Goal: Navigation & Orientation: Find specific page/section

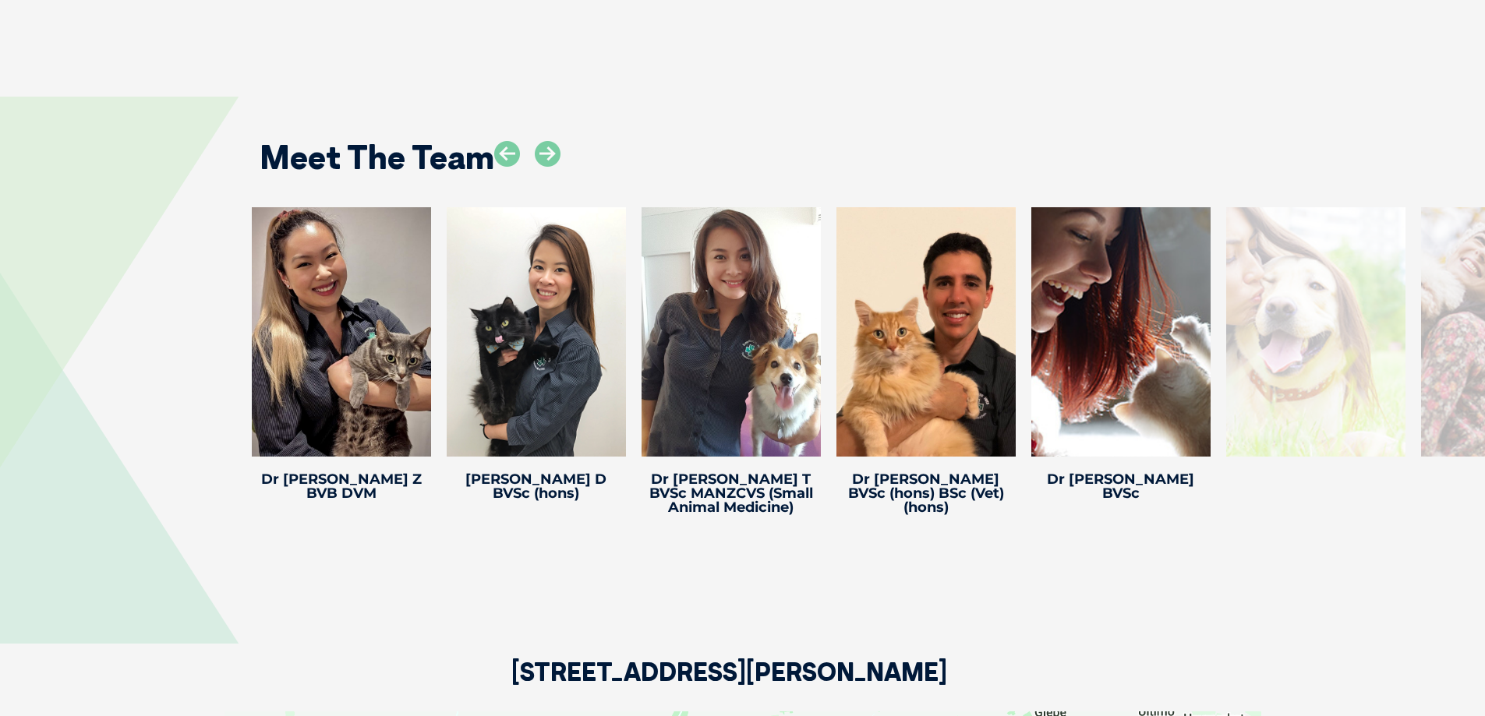
scroll to position [2260, 0]
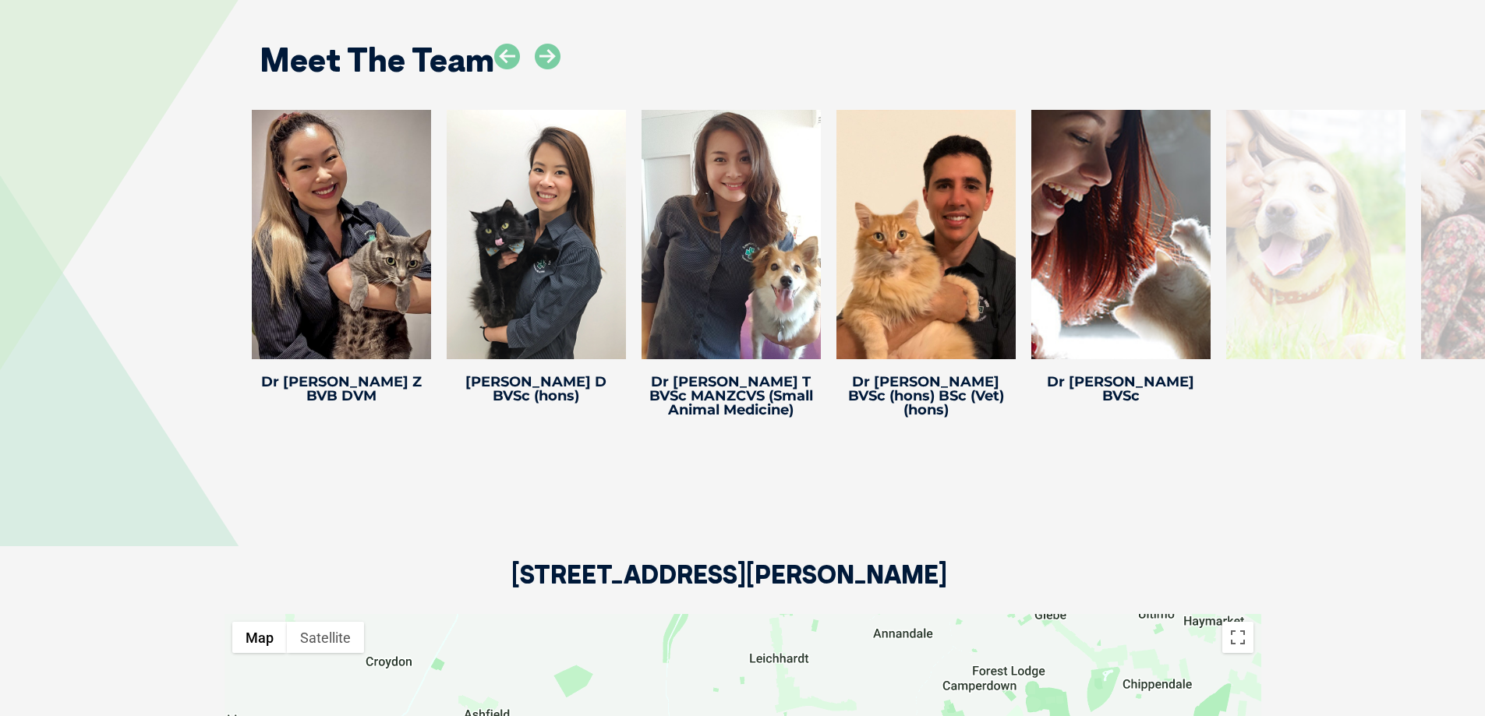
click at [1350, 263] on div at bounding box center [1315, 234] width 179 height 249
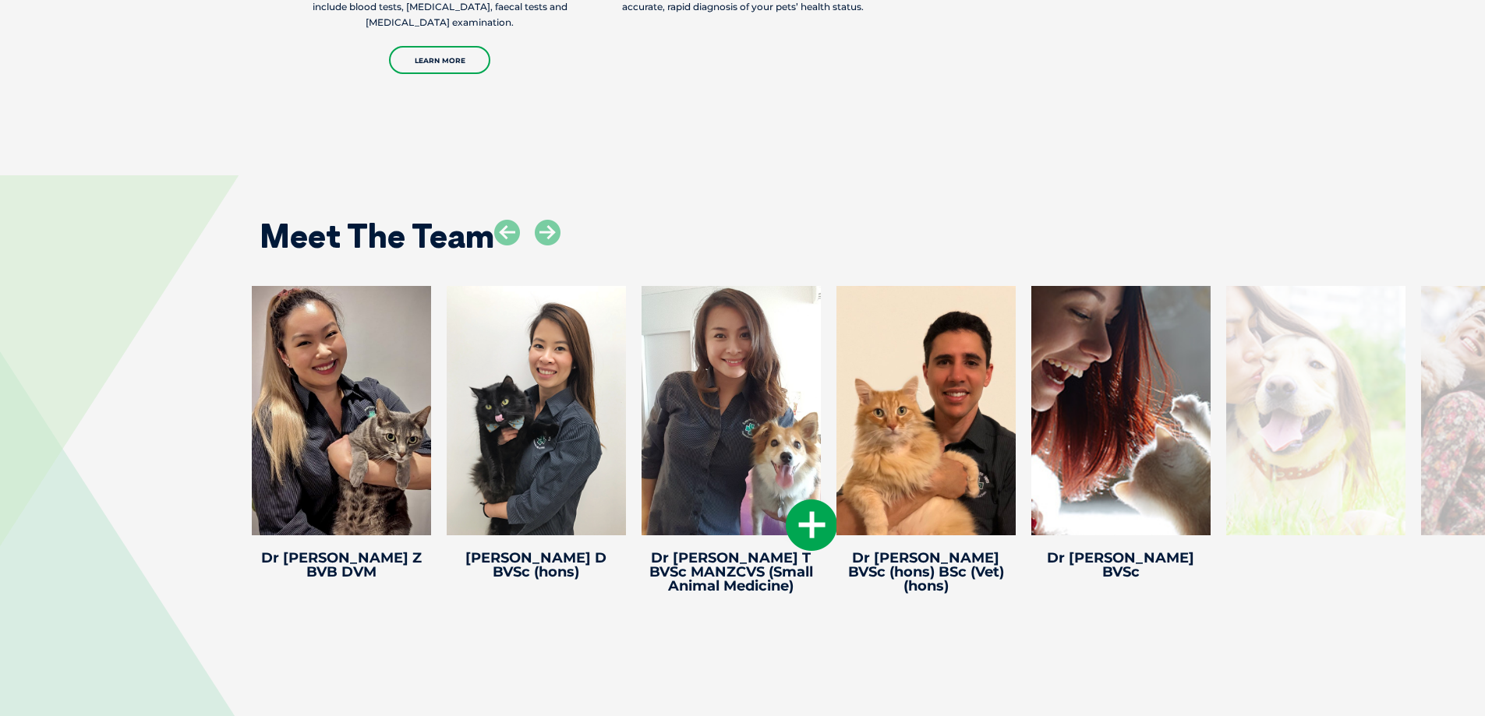
scroll to position [2146, 0]
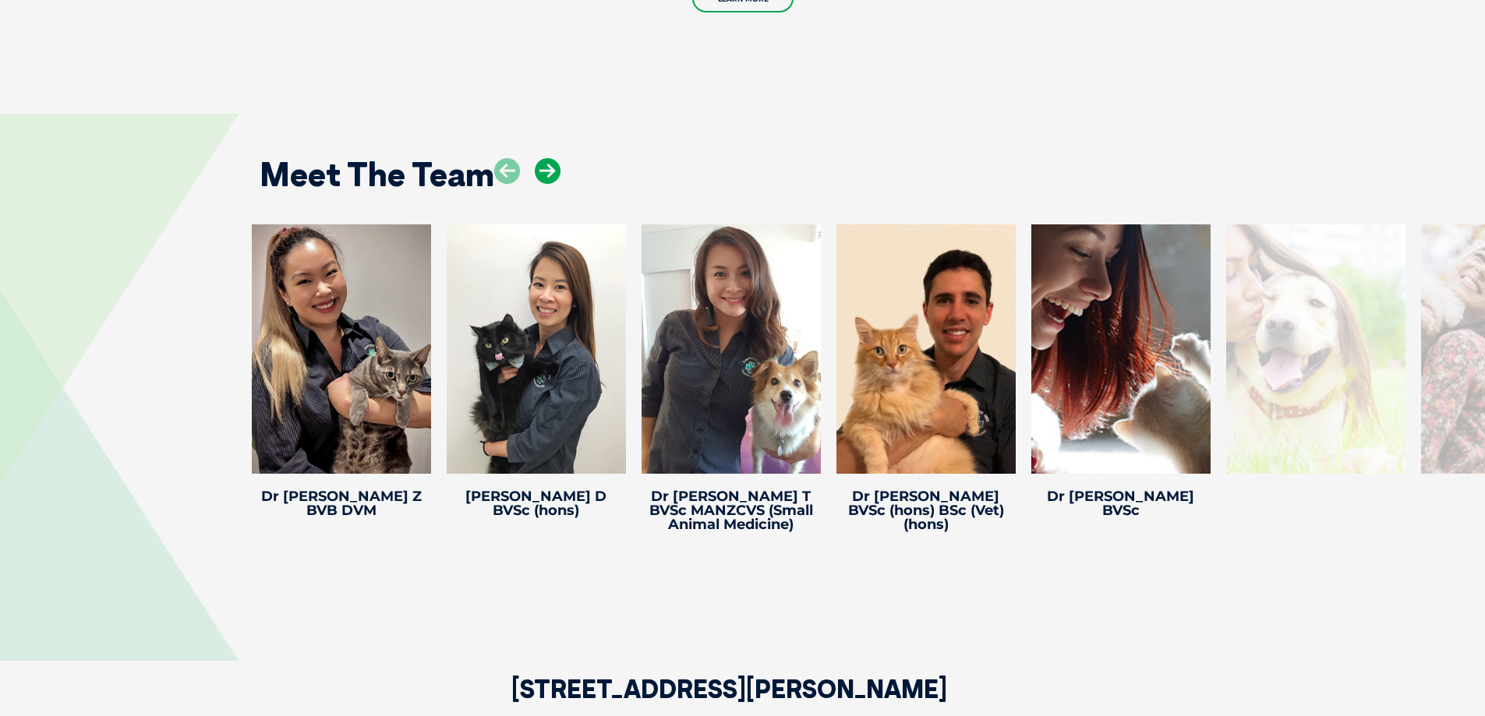
click at [553, 168] on icon at bounding box center [548, 171] width 26 height 26
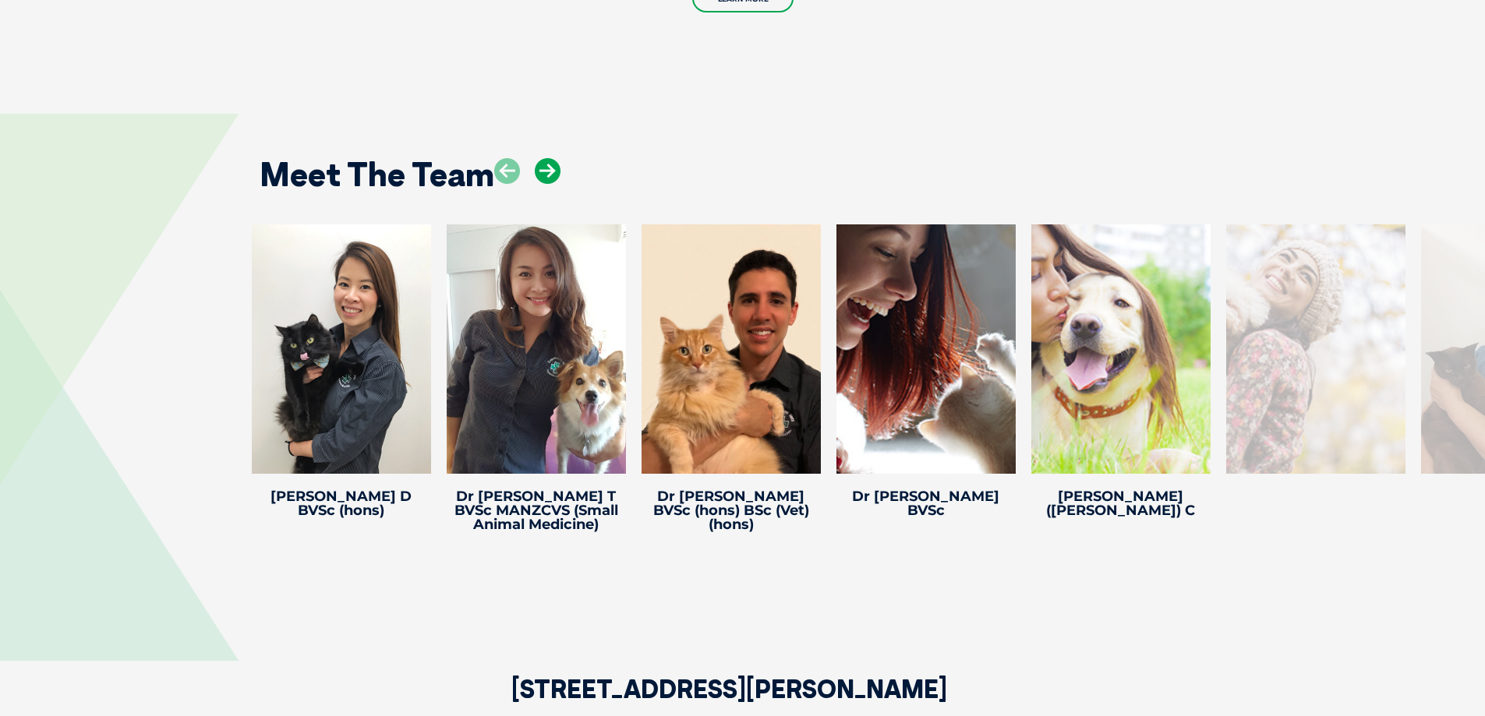
click at [535, 176] on icon at bounding box center [548, 171] width 26 height 26
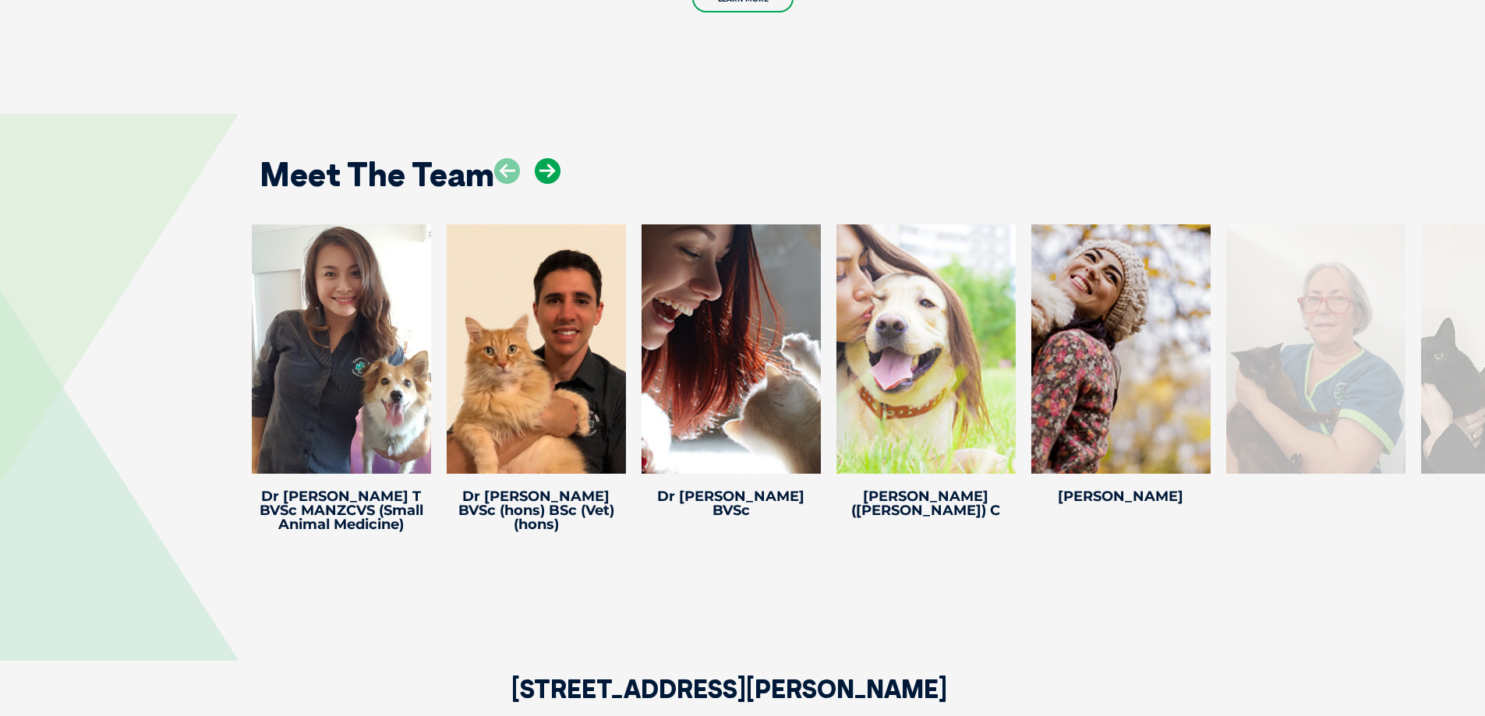
click at [535, 176] on icon at bounding box center [548, 171] width 26 height 26
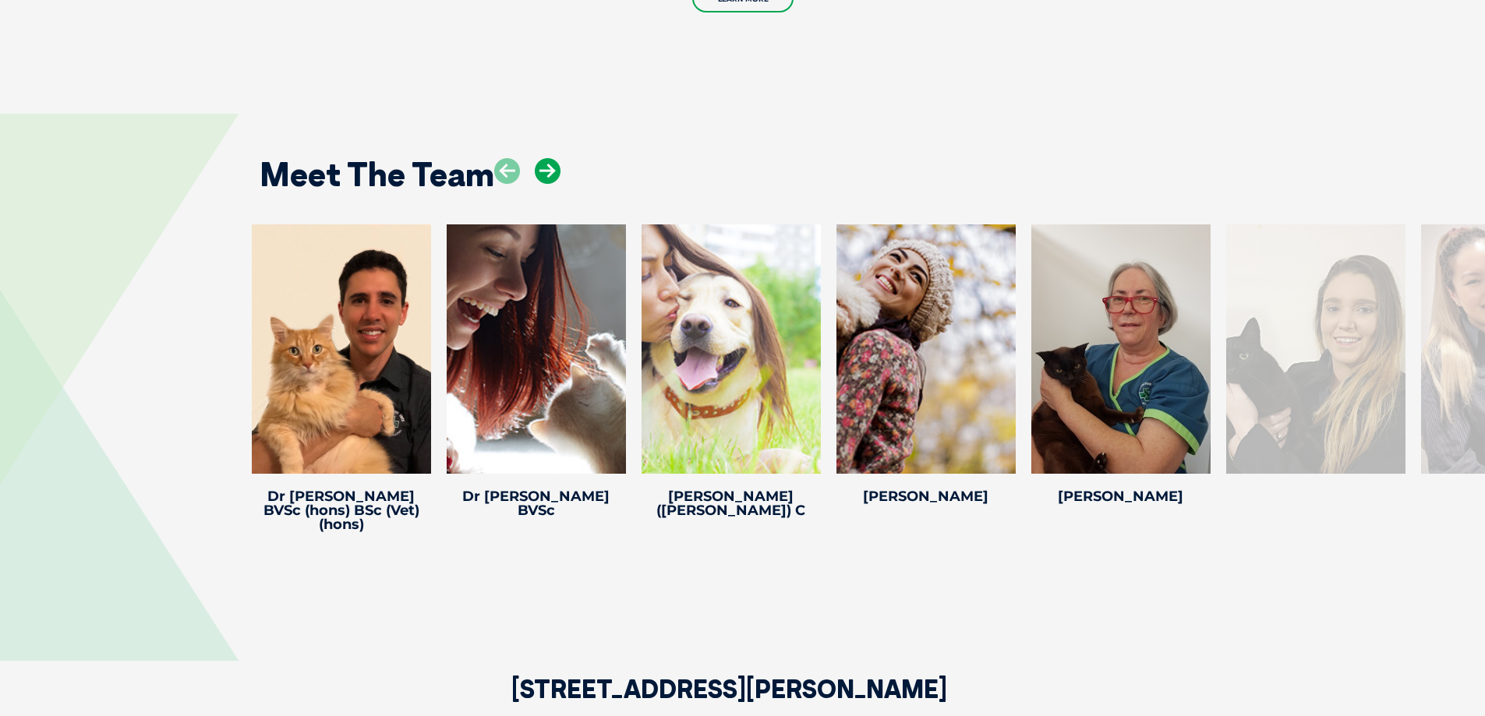
click at [535, 176] on icon at bounding box center [548, 171] width 26 height 26
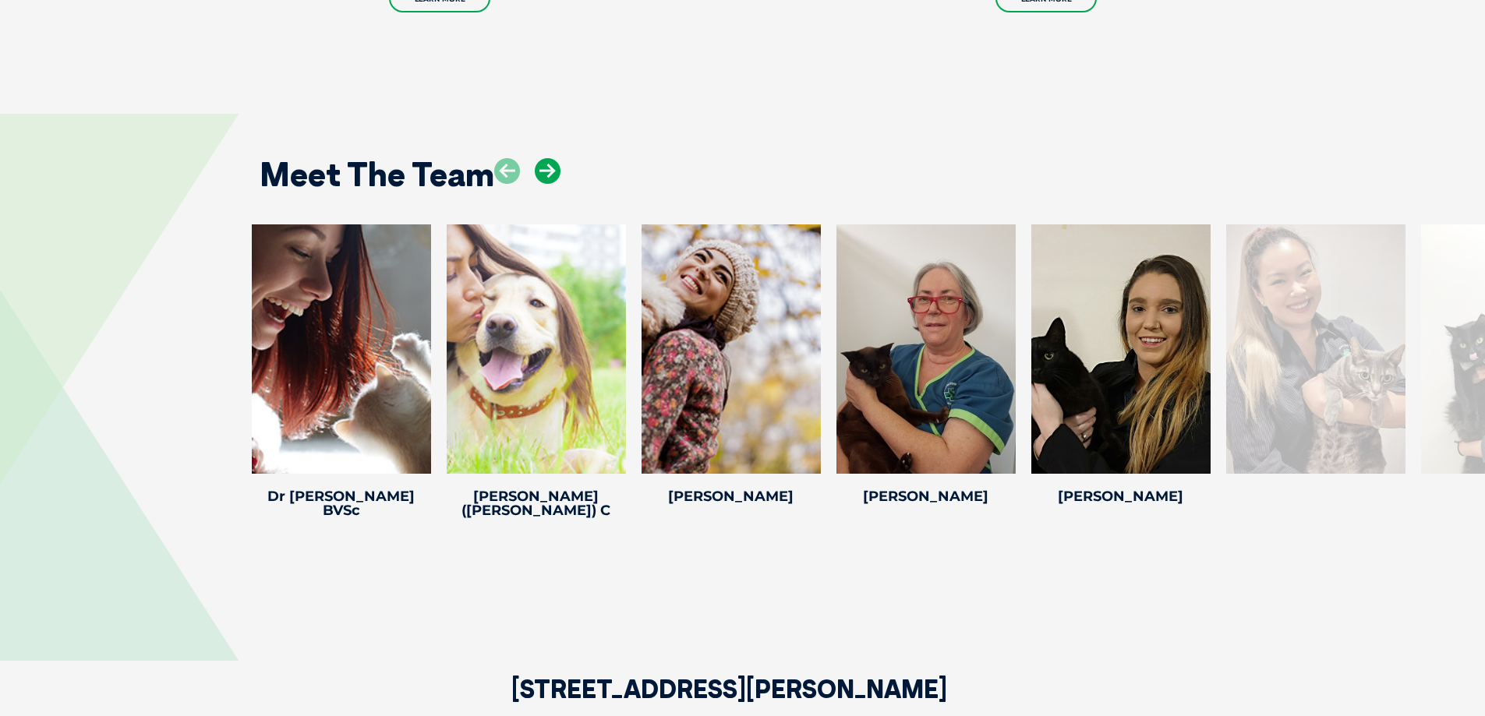
click at [535, 176] on icon at bounding box center [548, 171] width 26 height 26
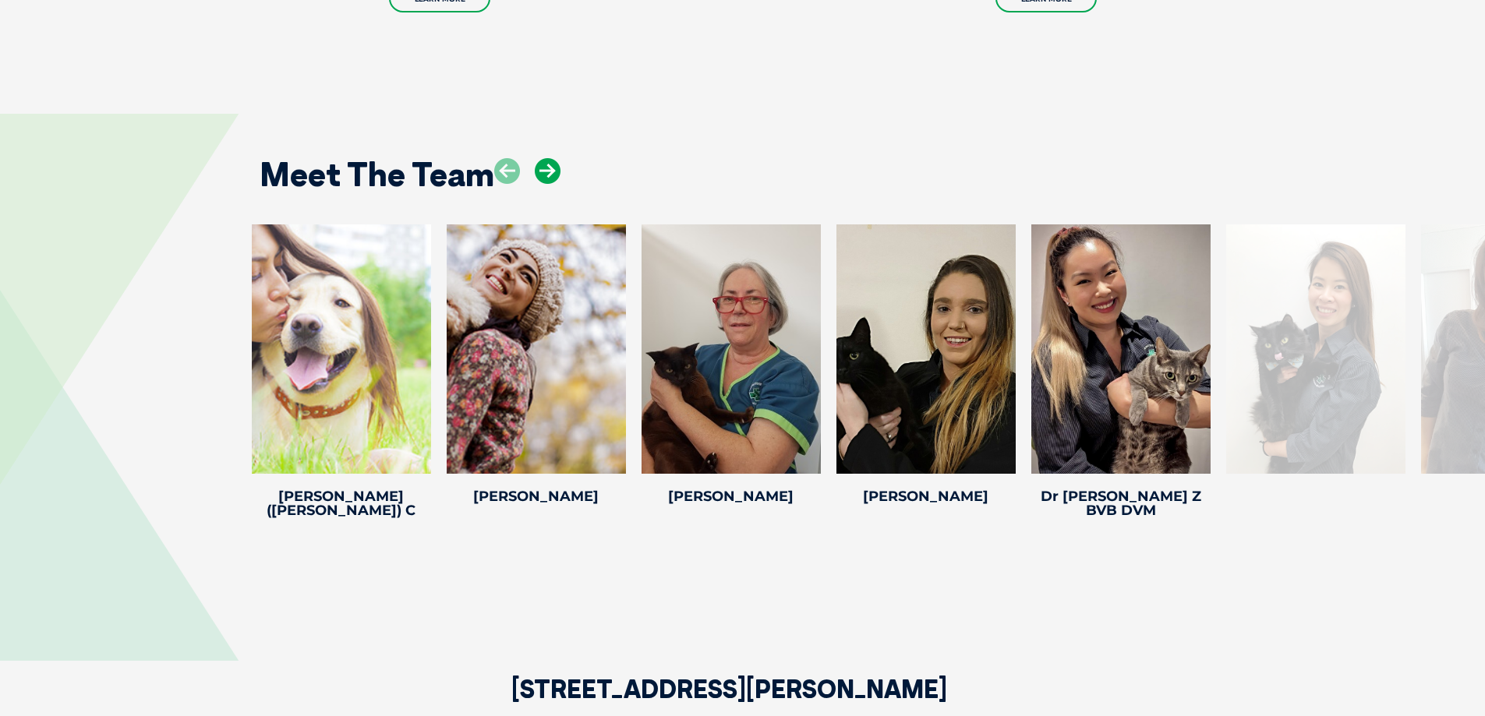
click at [535, 176] on icon at bounding box center [548, 171] width 26 height 26
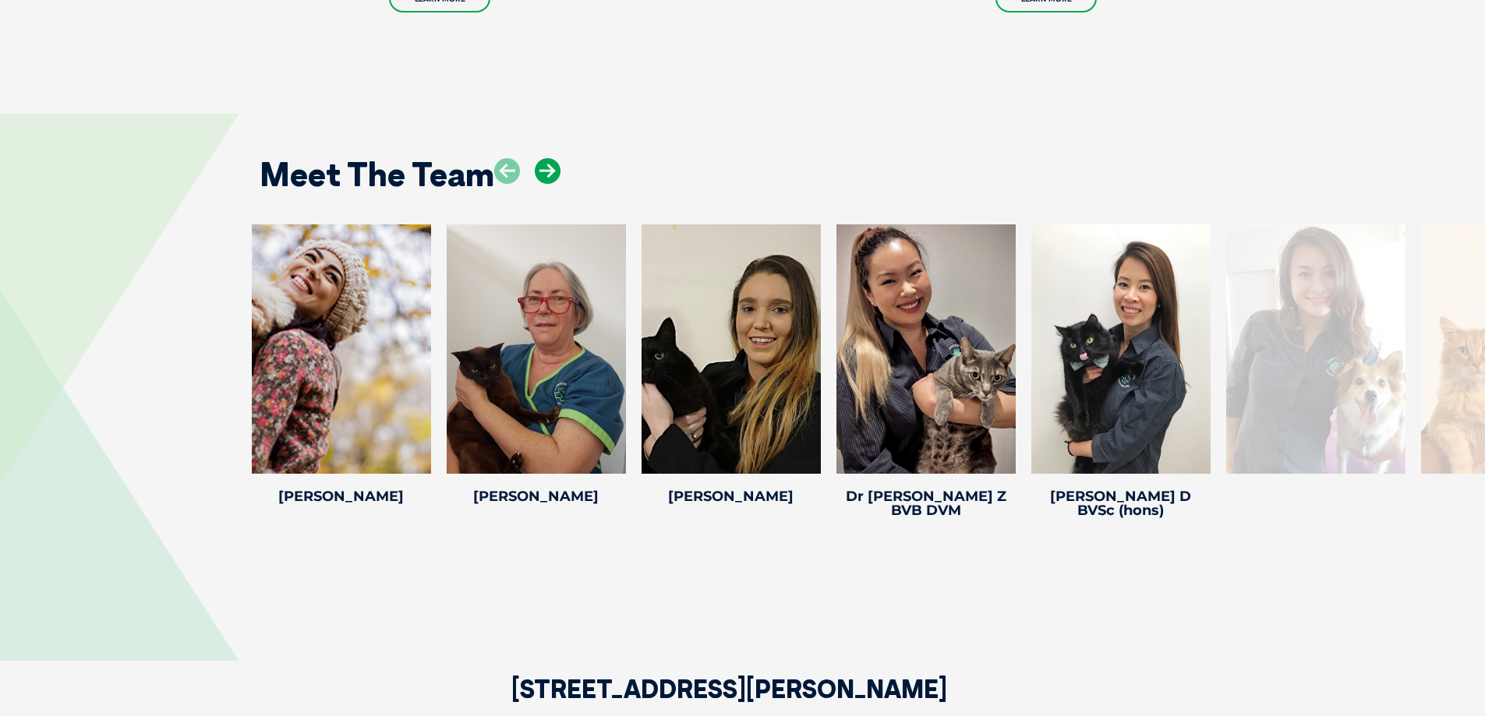
click at [535, 176] on icon at bounding box center [548, 171] width 26 height 26
click at [955, 341] on div at bounding box center [925, 348] width 179 height 249
click at [539, 181] on icon at bounding box center [548, 171] width 26 height 26
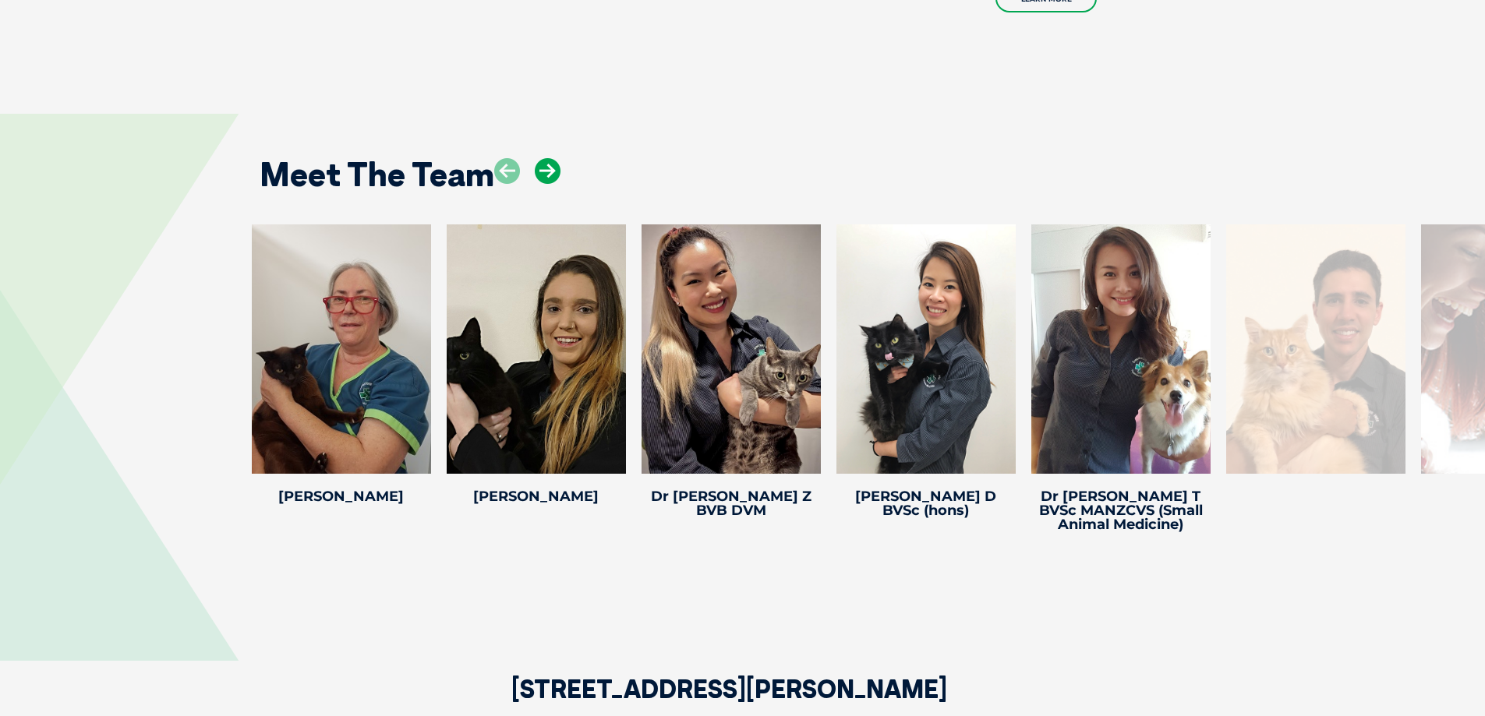
click at [539, 181] on icon at bounding box center [548, 171] width 26 height 26
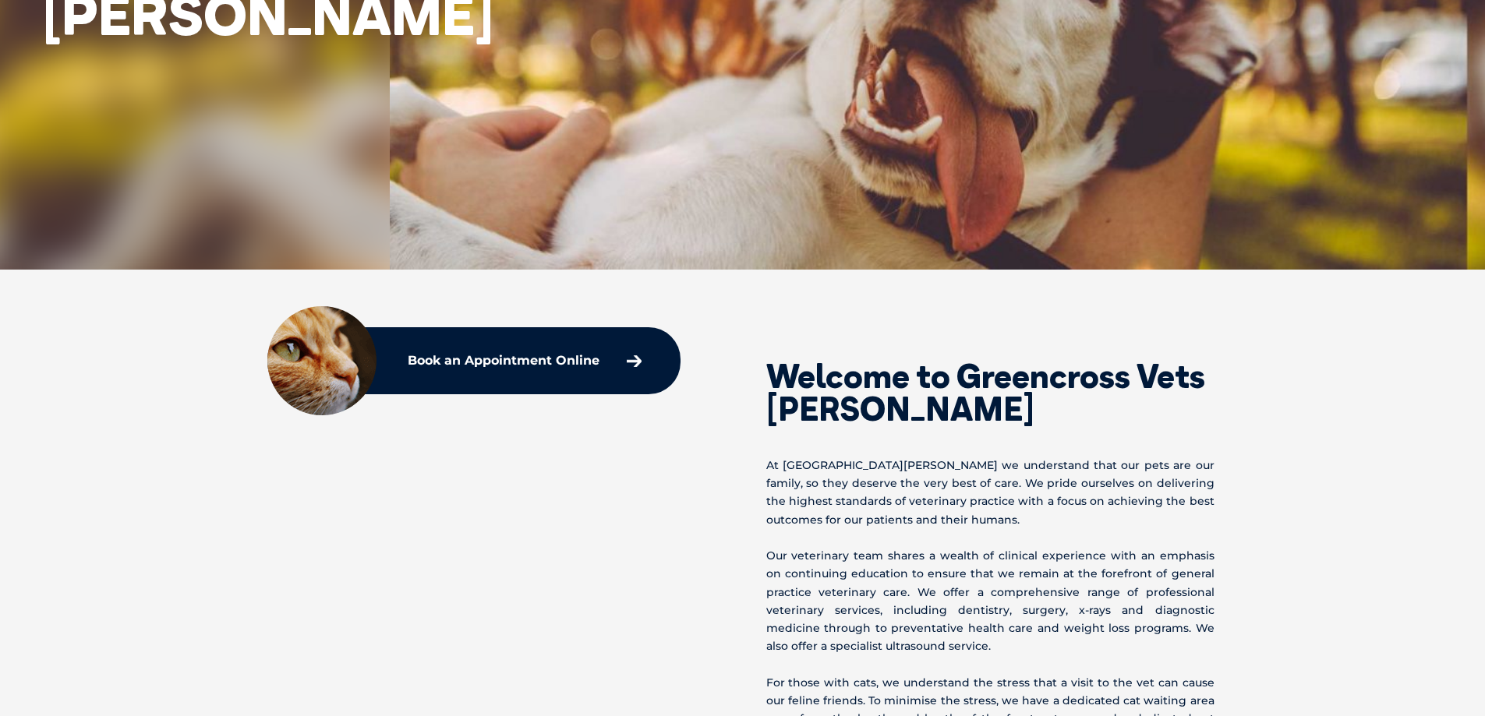
scroll to position [0, 0]
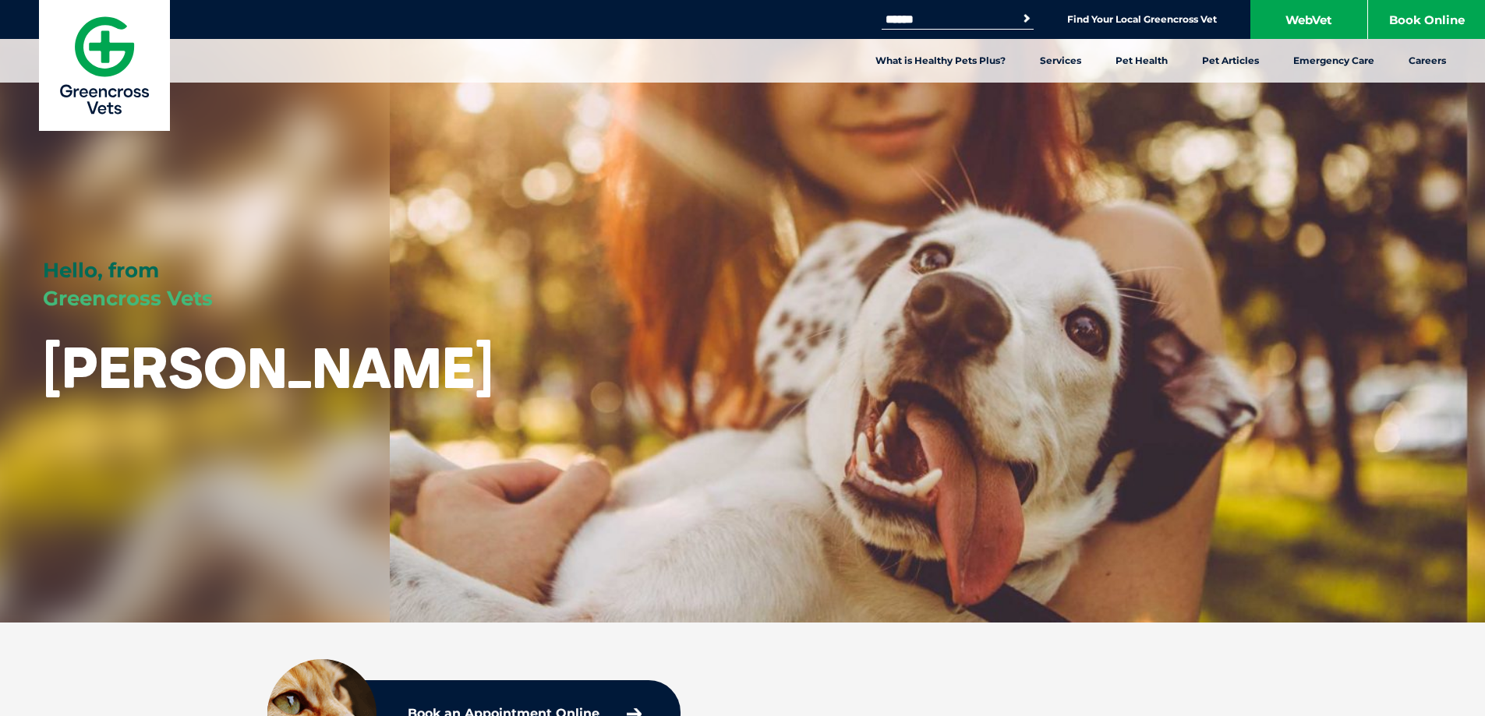
click at [1013, 22] on form "Search for: Search" at bounding box center [958, 19] width 152 height 18
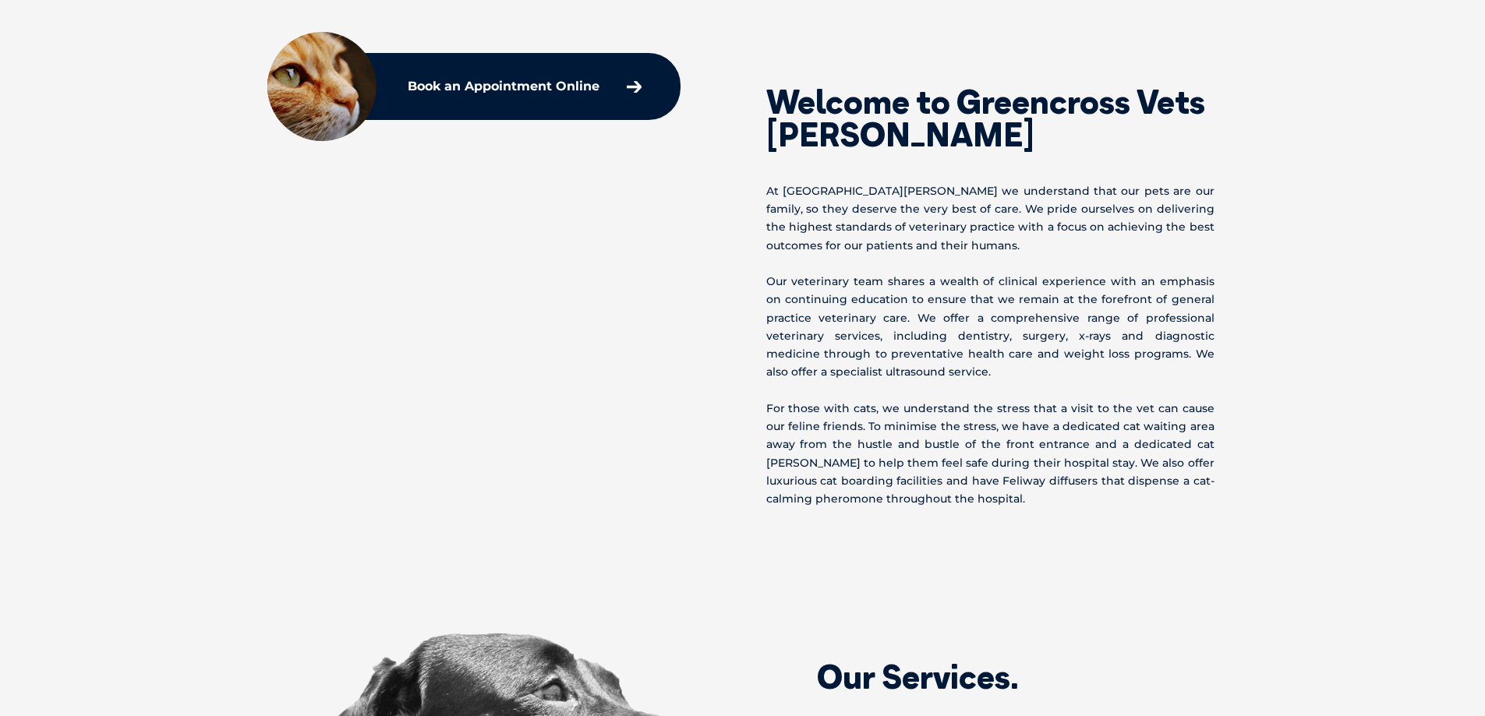
scroll to position [624, 0]
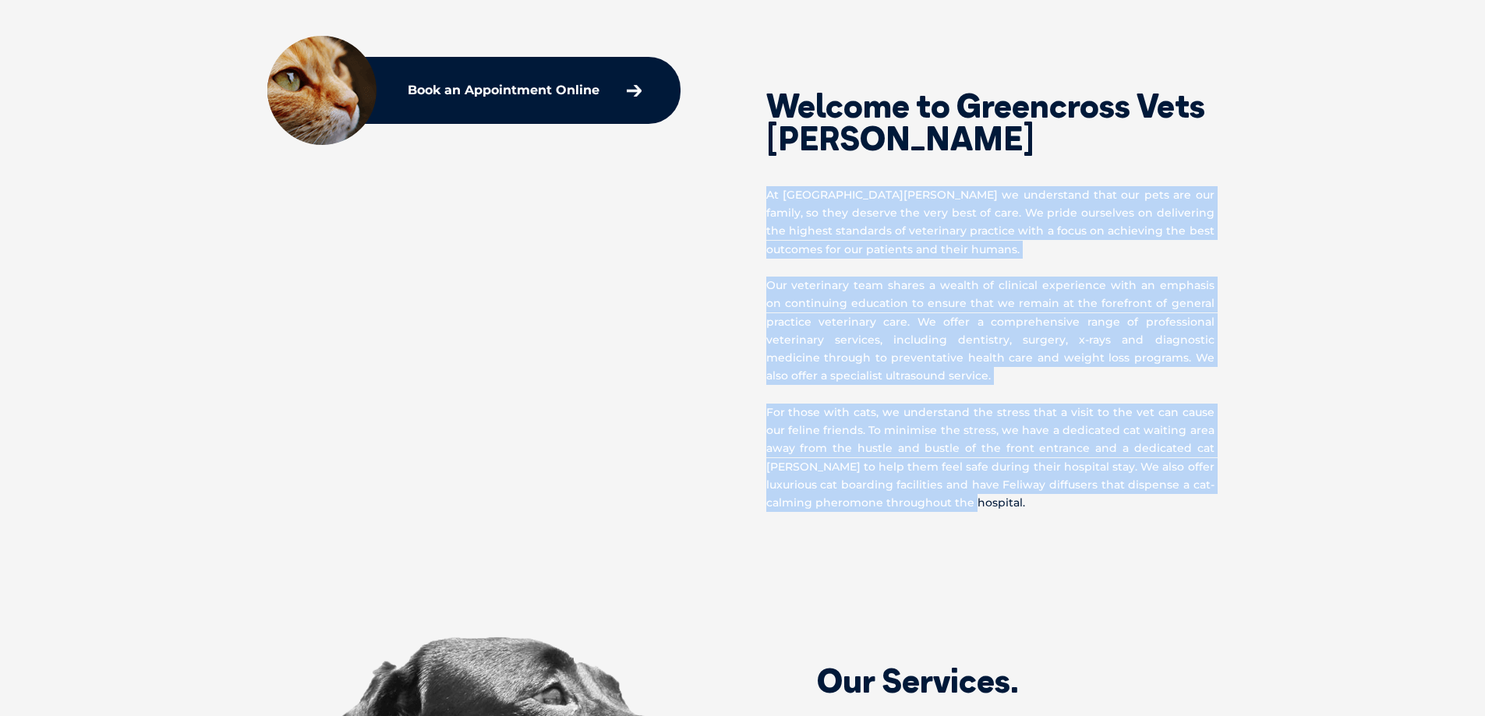
drag, startPoint x: 974, startPoint y: 488, endPoint x: 743, endPoint y: 186, distance: 380.2
click at [743, 186] on div "Welcome to Greencross Vets Livingstone Rd At Greencross Vets Livingstone Road w…" at bounding box center [992, 287] width 499 height 450
click at [751, 191] on div "Welcome to Greencross Vets Livingstone Rd At Greencross Vets Livingstone Road w…" at bounding box center [992, 287] width 499 height 450
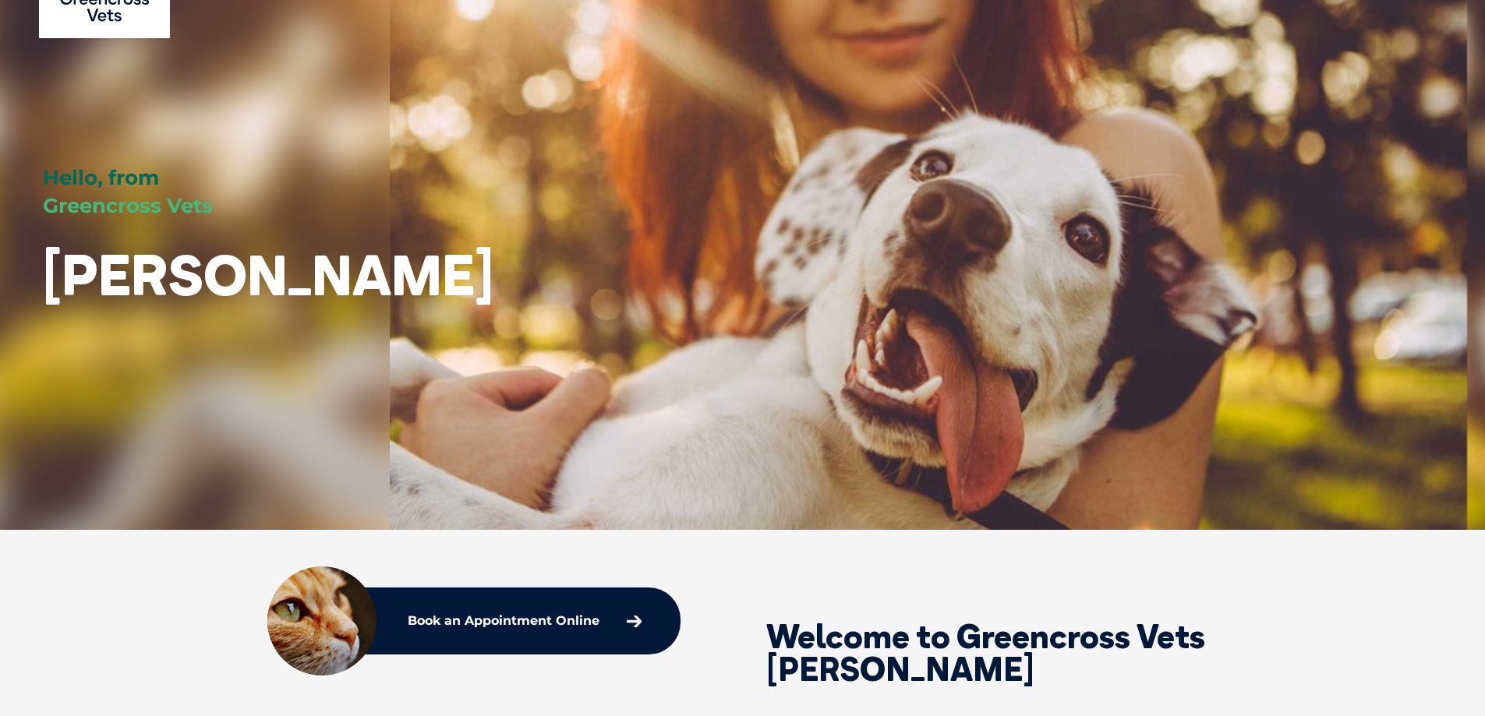
scroll to position [0, 0]
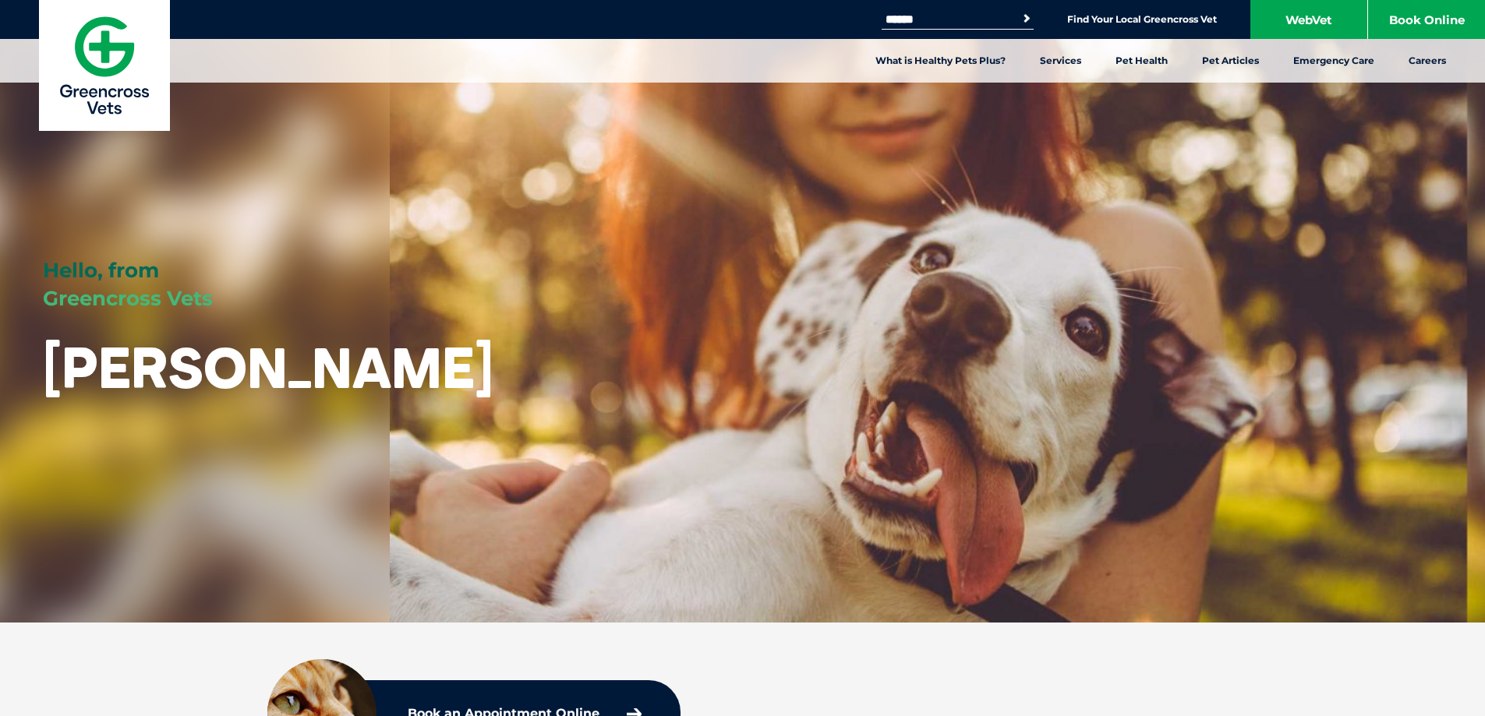
click at [129, 37] on img at bounding box center [104, 65] width 131 height 131
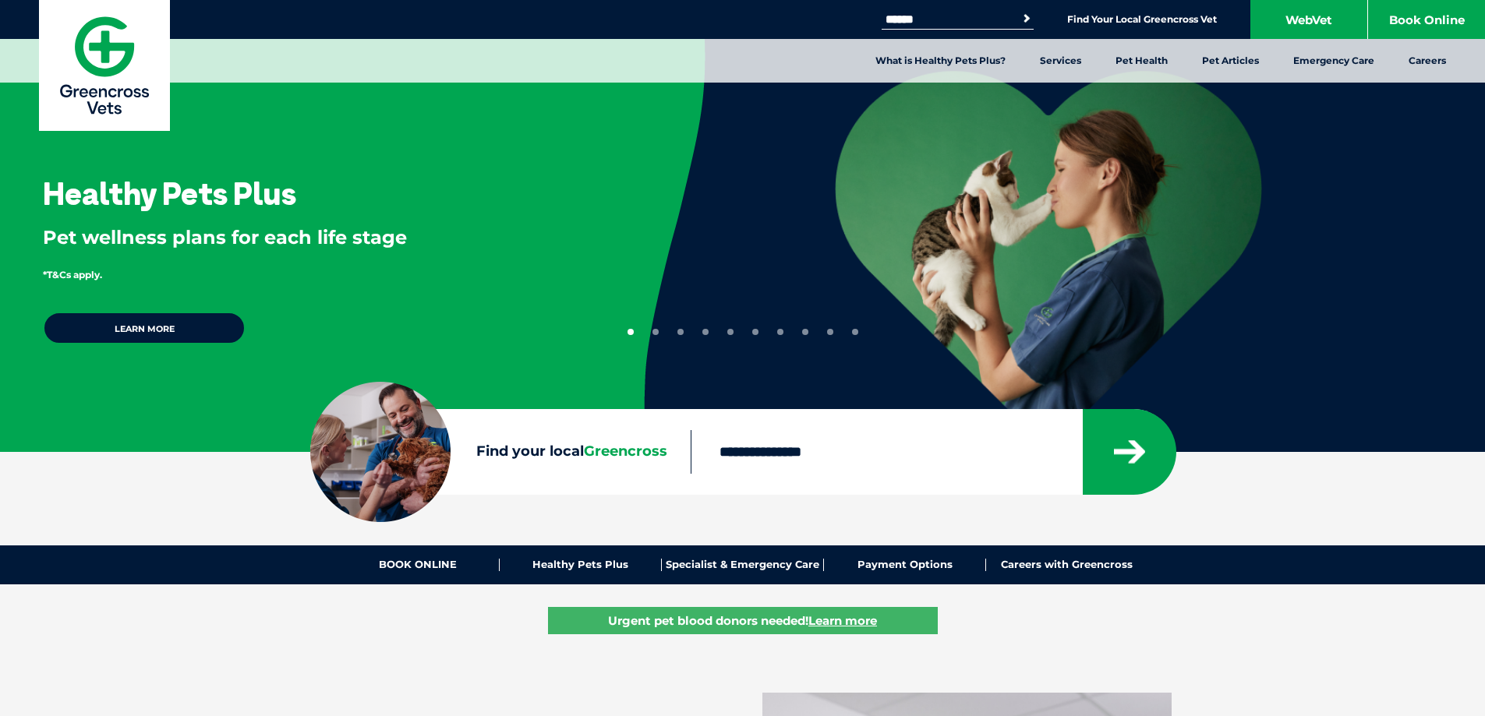
click at [654, 331] on button "2" at bounding box center [655, 332] width 6 height 6
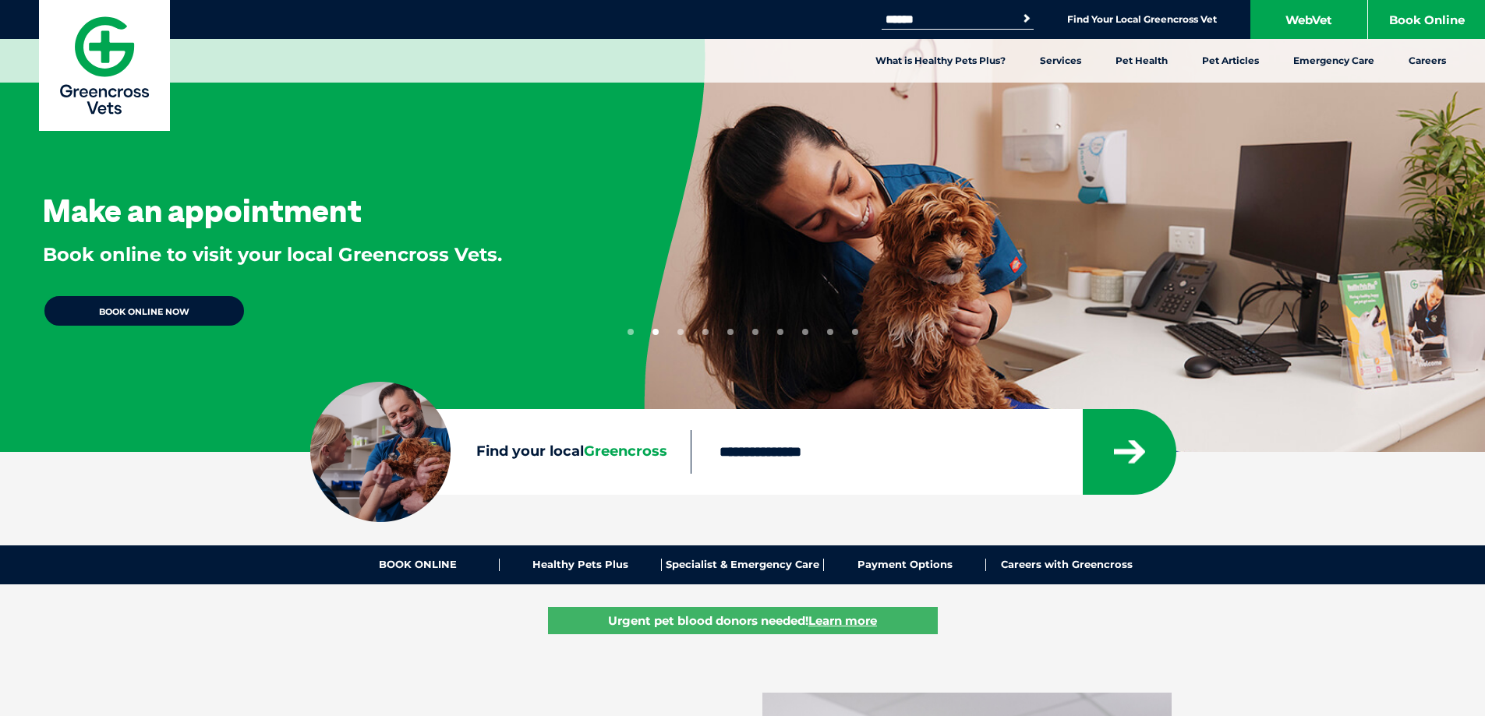
click at [678, 330] on button "3" at bounding box center [680, 332] width 6 height 6
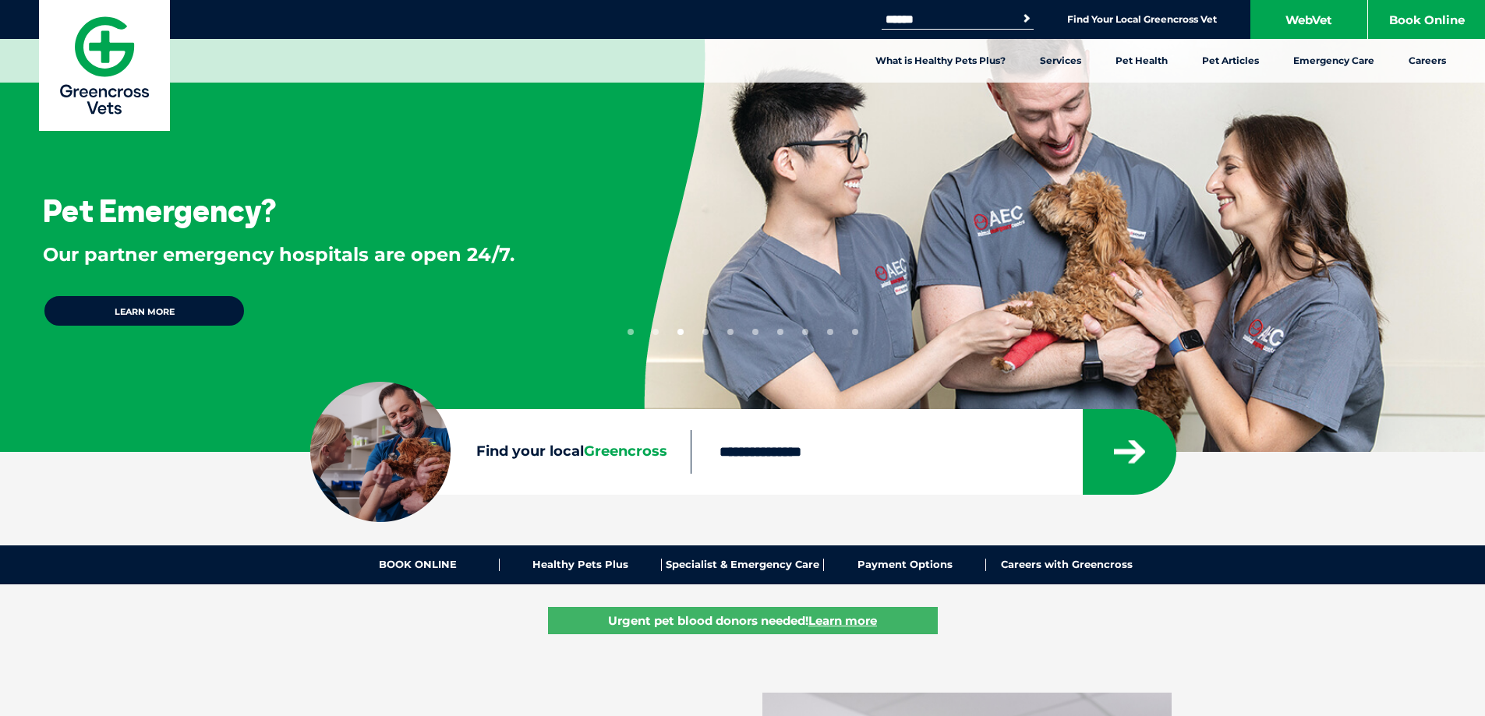
click at [706, 330] on button "4" at bounding box center [705, 332] width 6 height 6
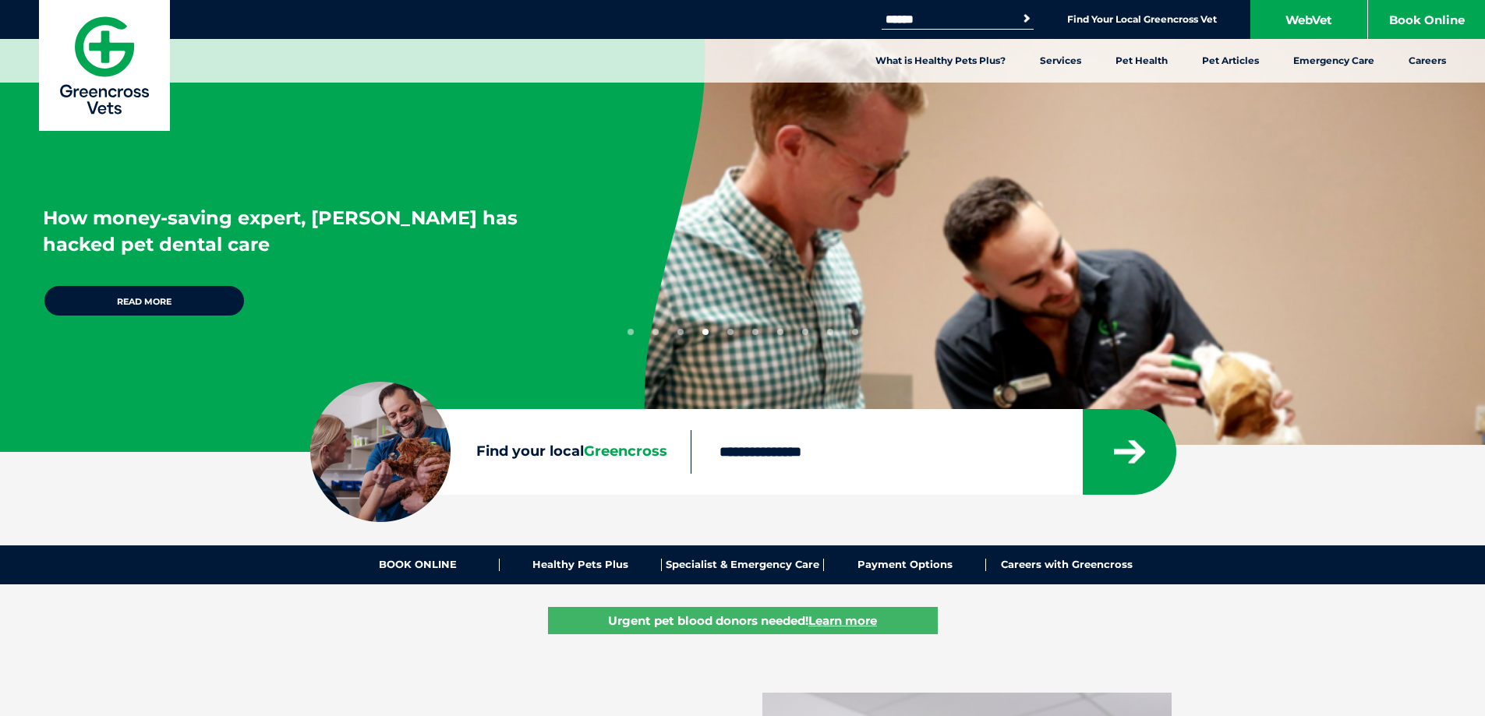
click at [732, 331] on button "5" at bounding box center [730, 332] width 6 height 6
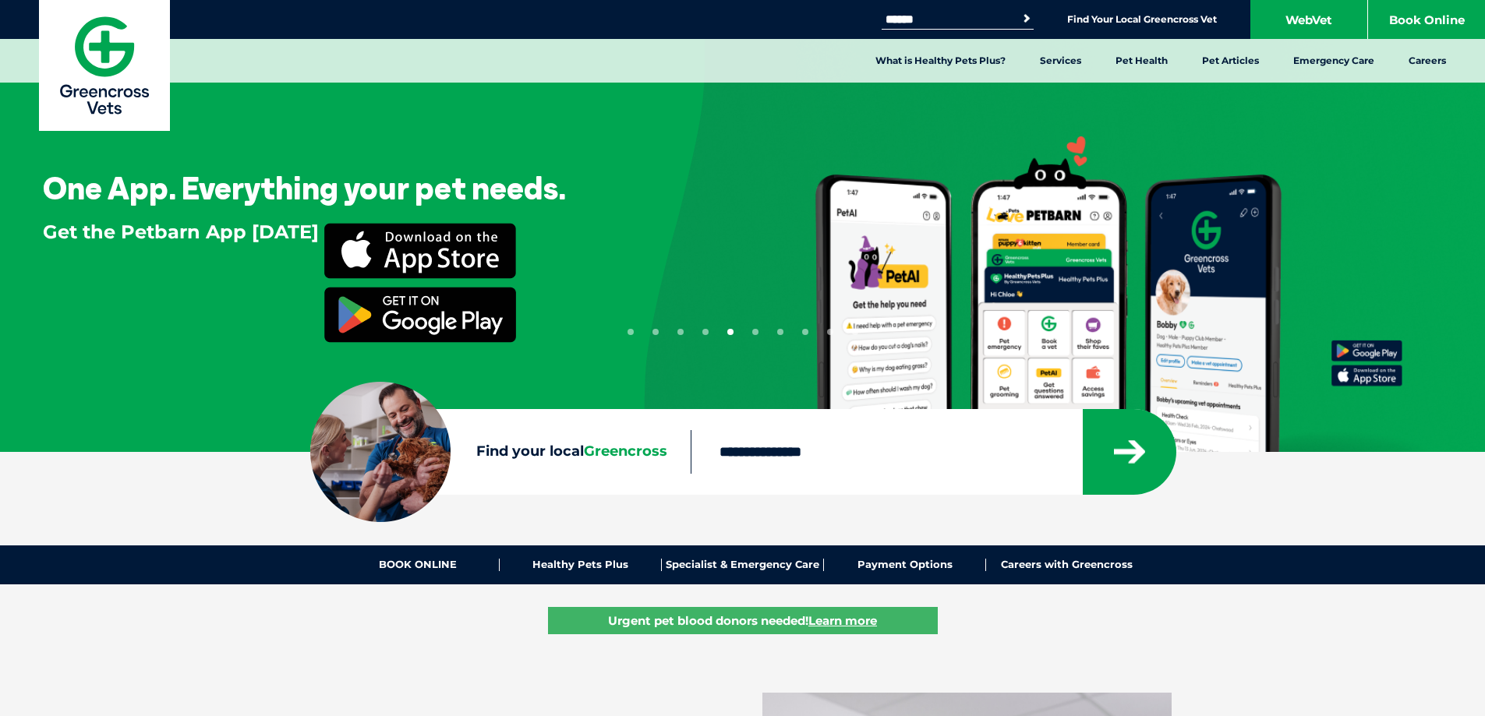
click at [756, 330] on button "6" at bounding box center [755, 332] width 6 height 6
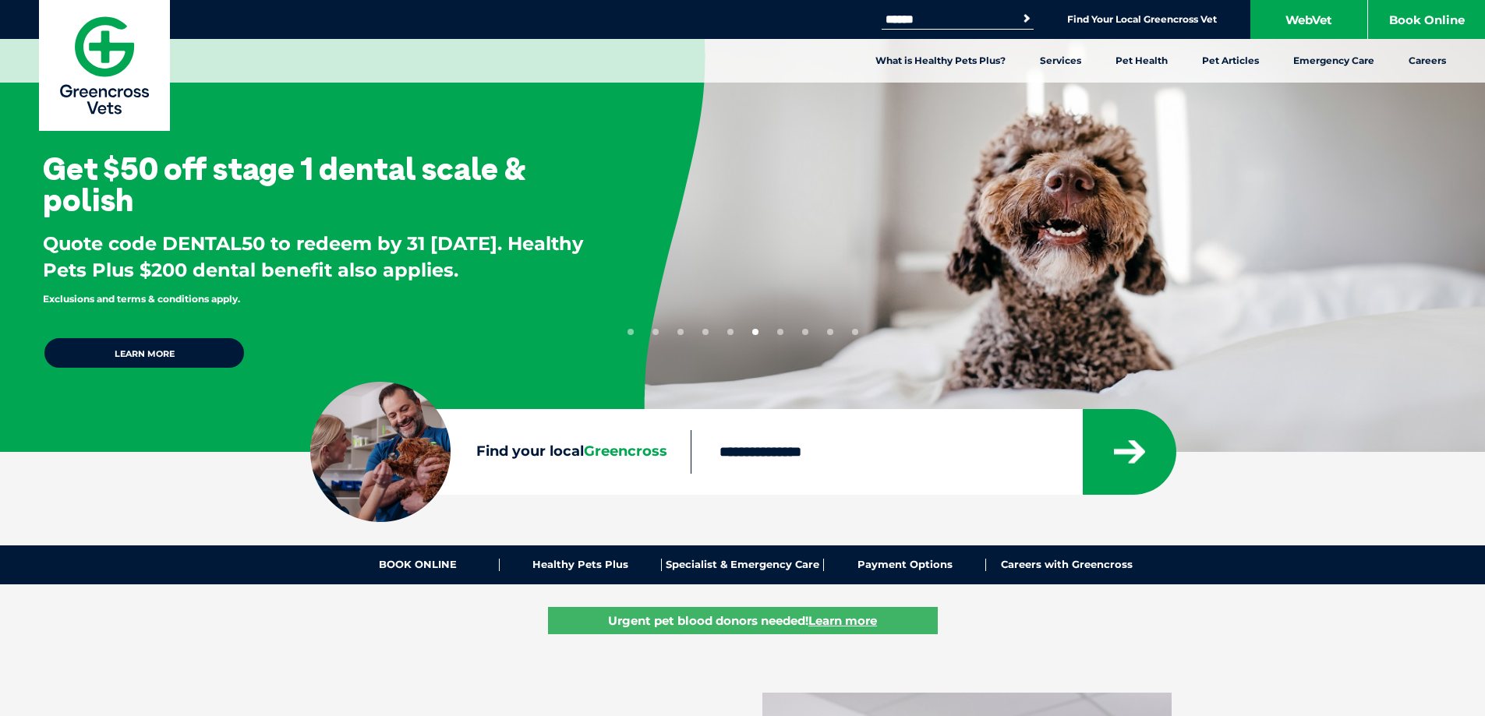
click at [780, 333] on button "7" at bounding box center [780, 332] width 6 height 6
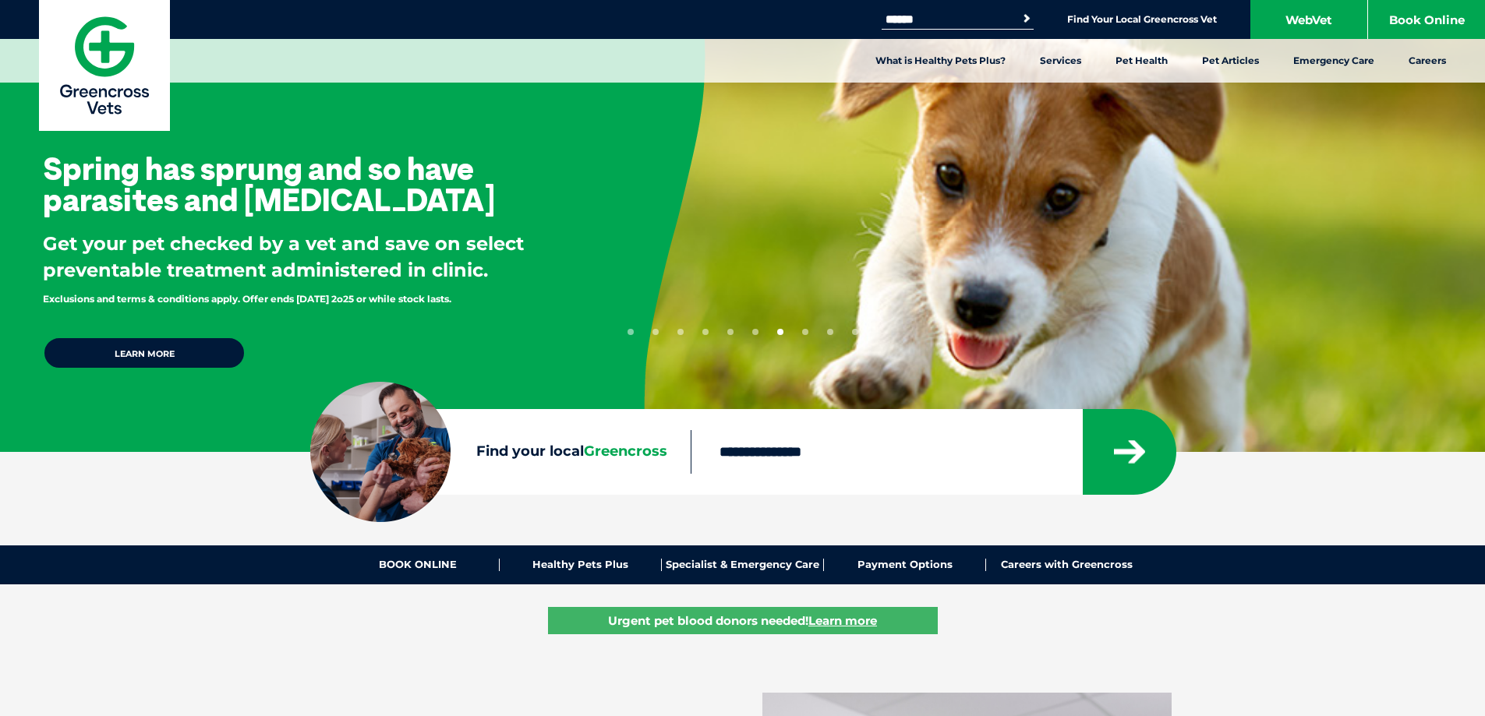
click at [804, 330] on button "8" at bounding box center [805, 332] width 6 height 6
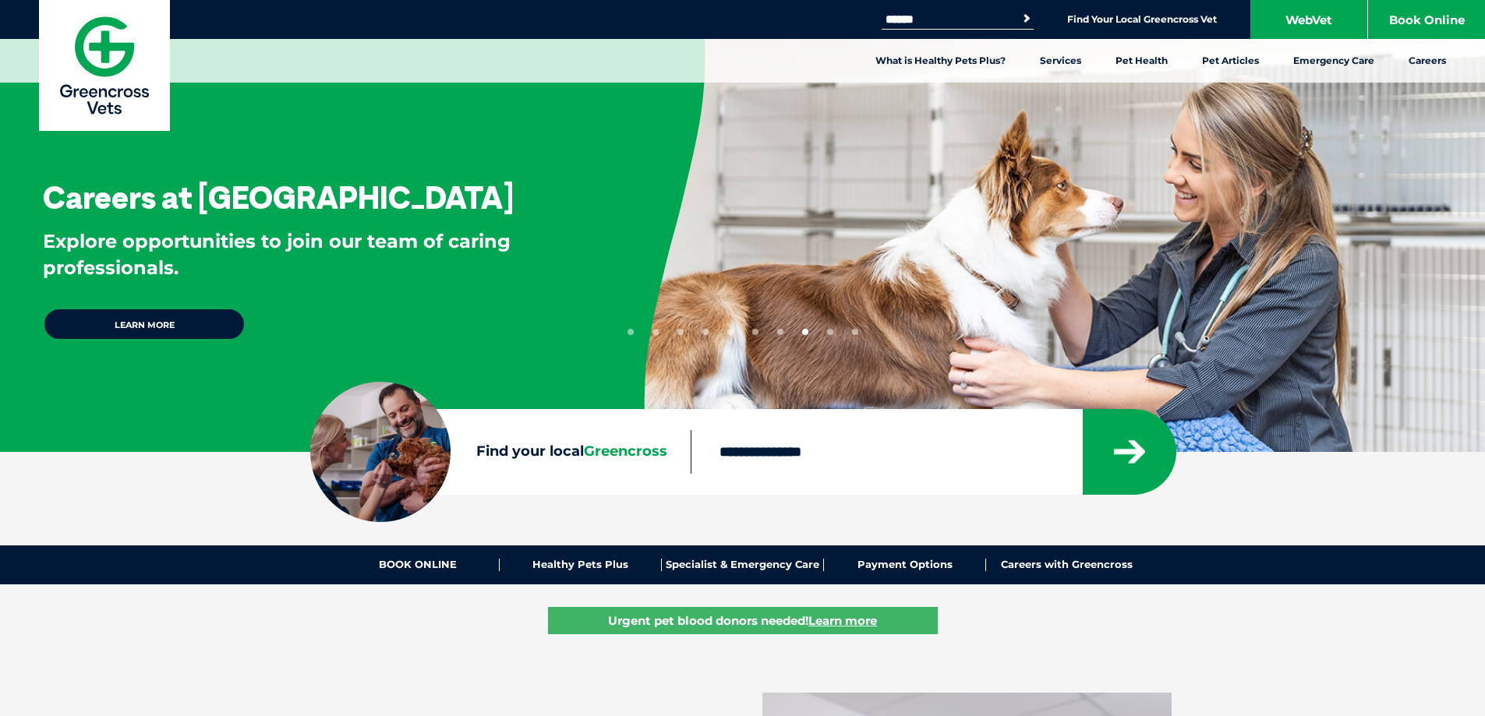
click at [830, 330] on button "9" at bounding box center [830, 332] width 6 height 6
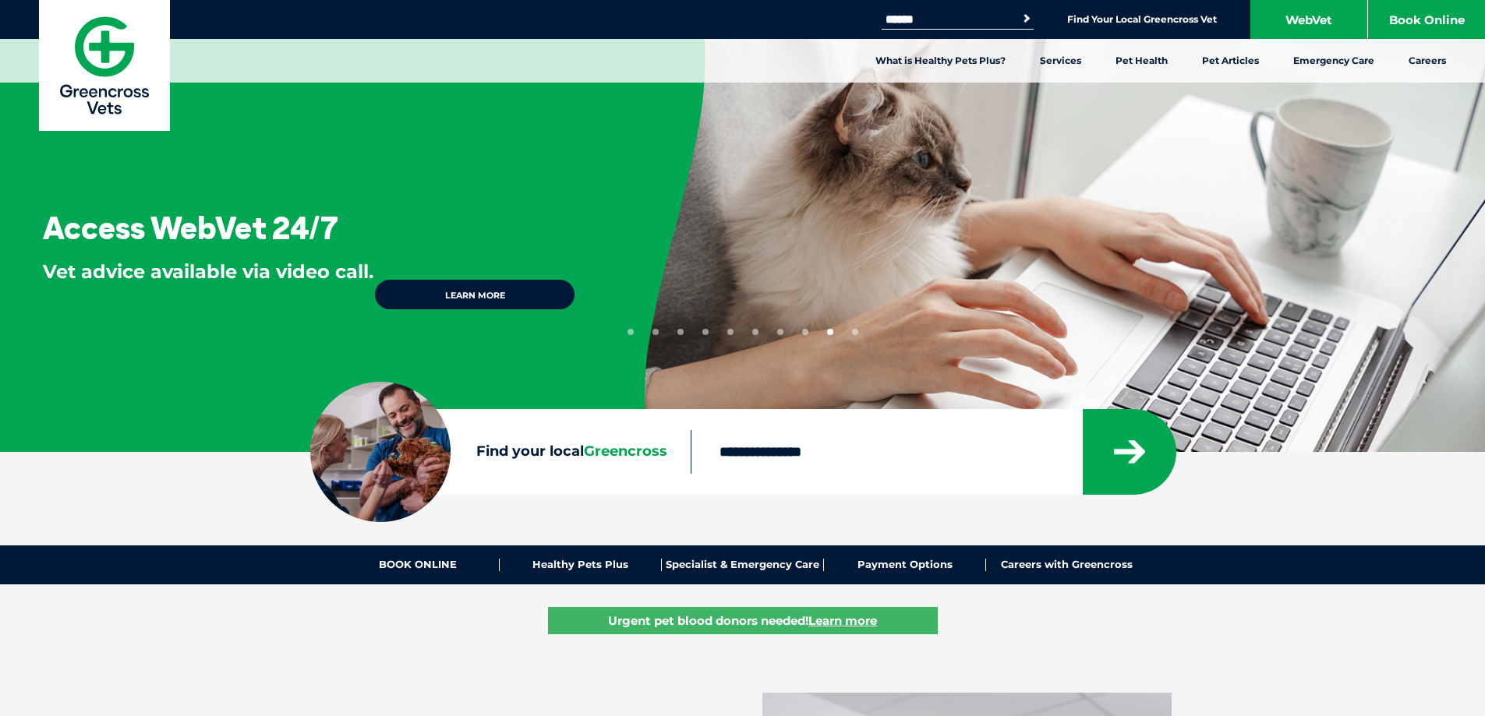
click at [854, 334] on button "10" at bounding box center [855, 332] width 6 height 6
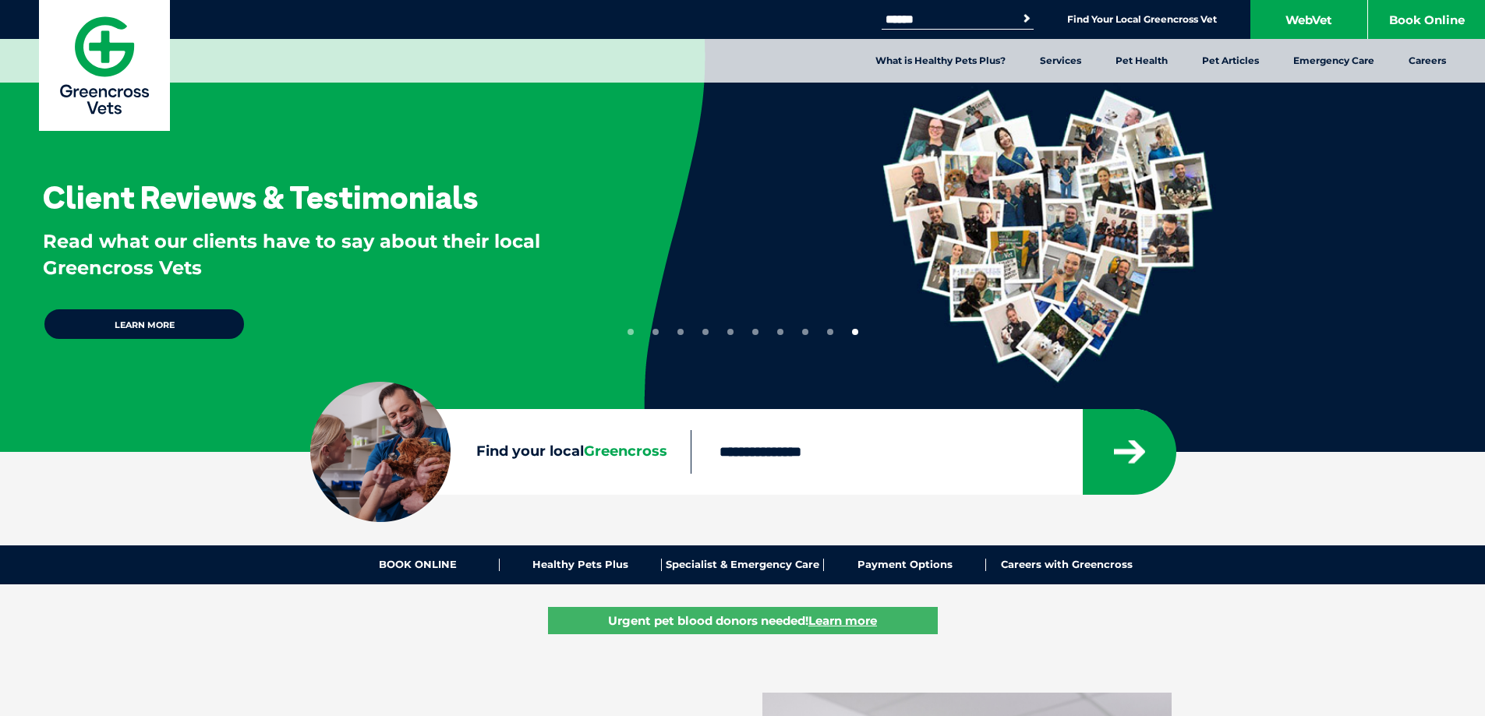
click at [829, 333] on button "9" at bounding box center [830, 332] width 6 height 6
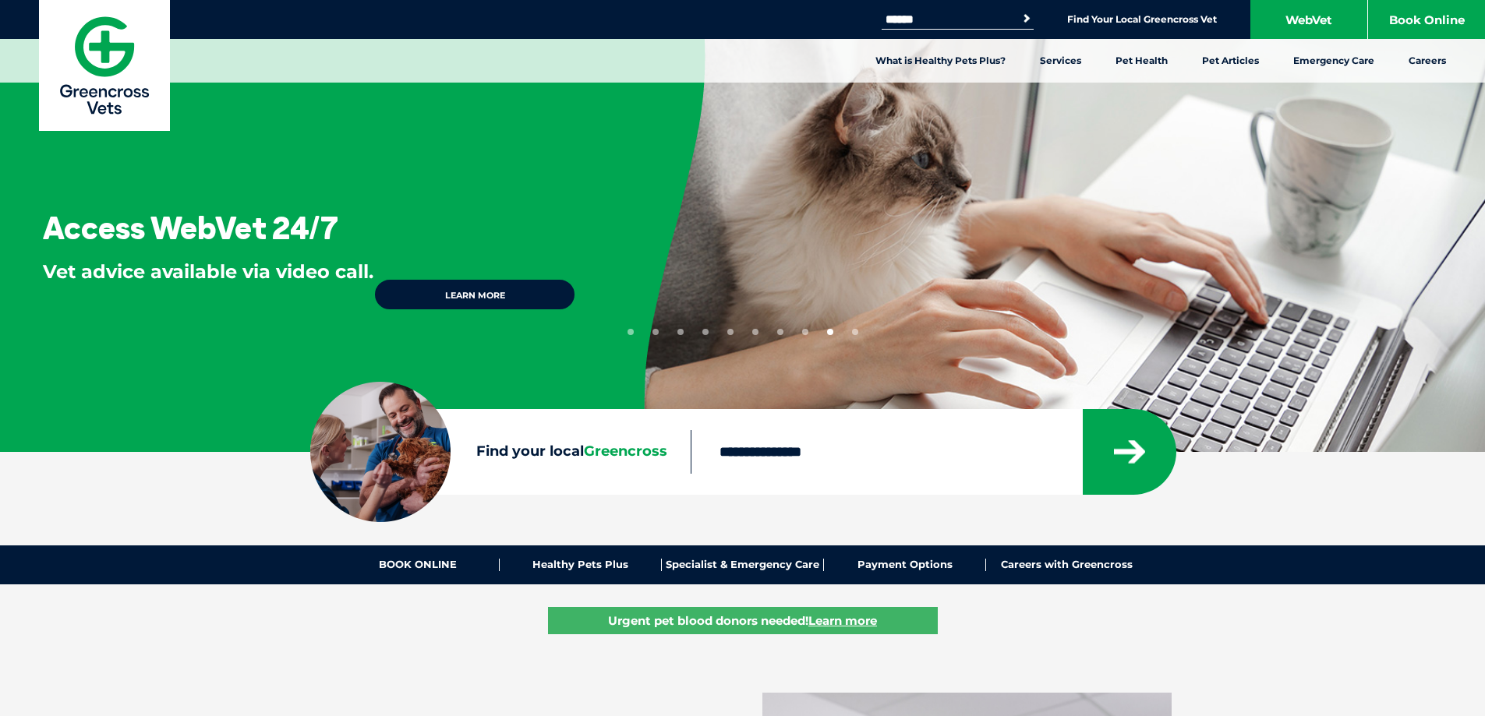
click at [805, 330] on button "8" at bounding box center [805, 332] width 6 height 6
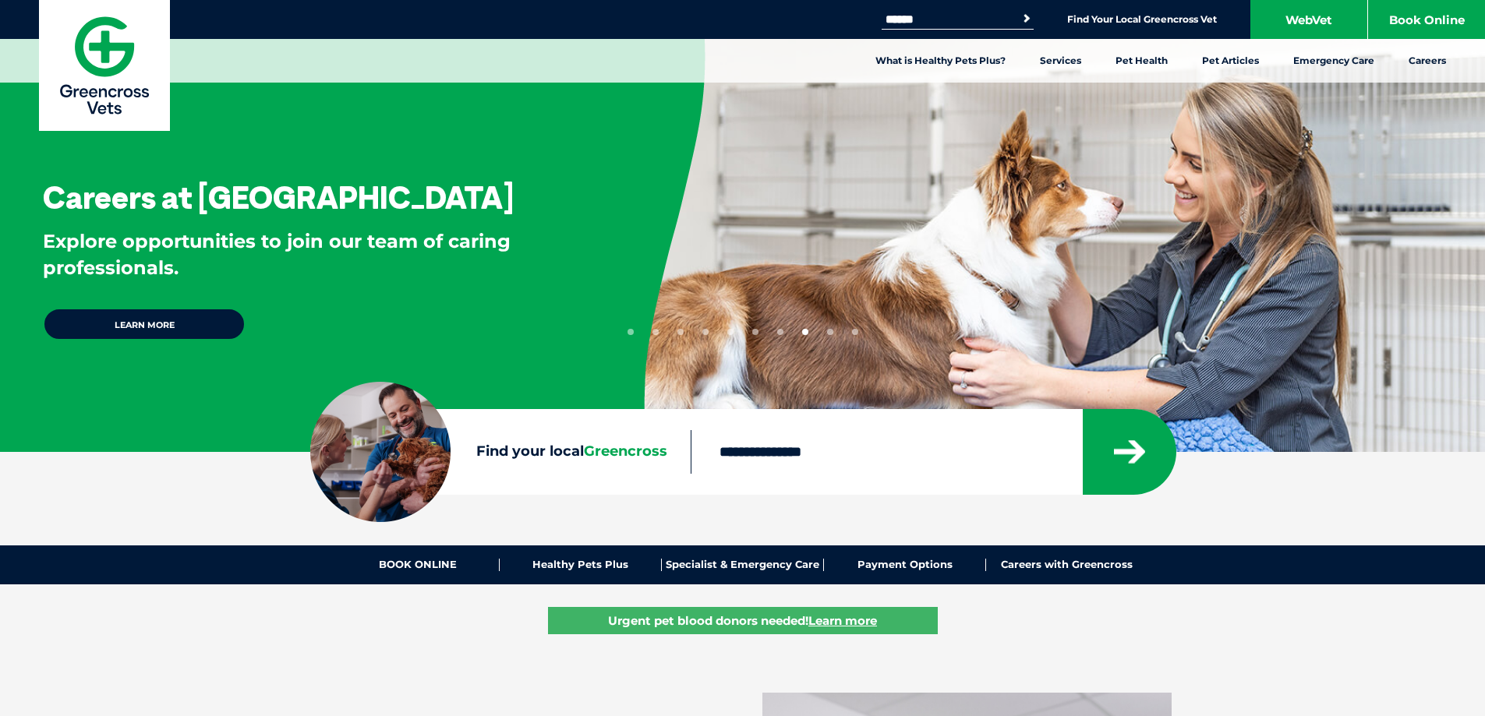
click at [776, 330] on ul "1 2 3 4 5 6 7 8 9 10" at bounding box center [742, 329] width 231 height 12
click at [779, 330] on button "7" at bounding box center [780, 332] width 6 height 6
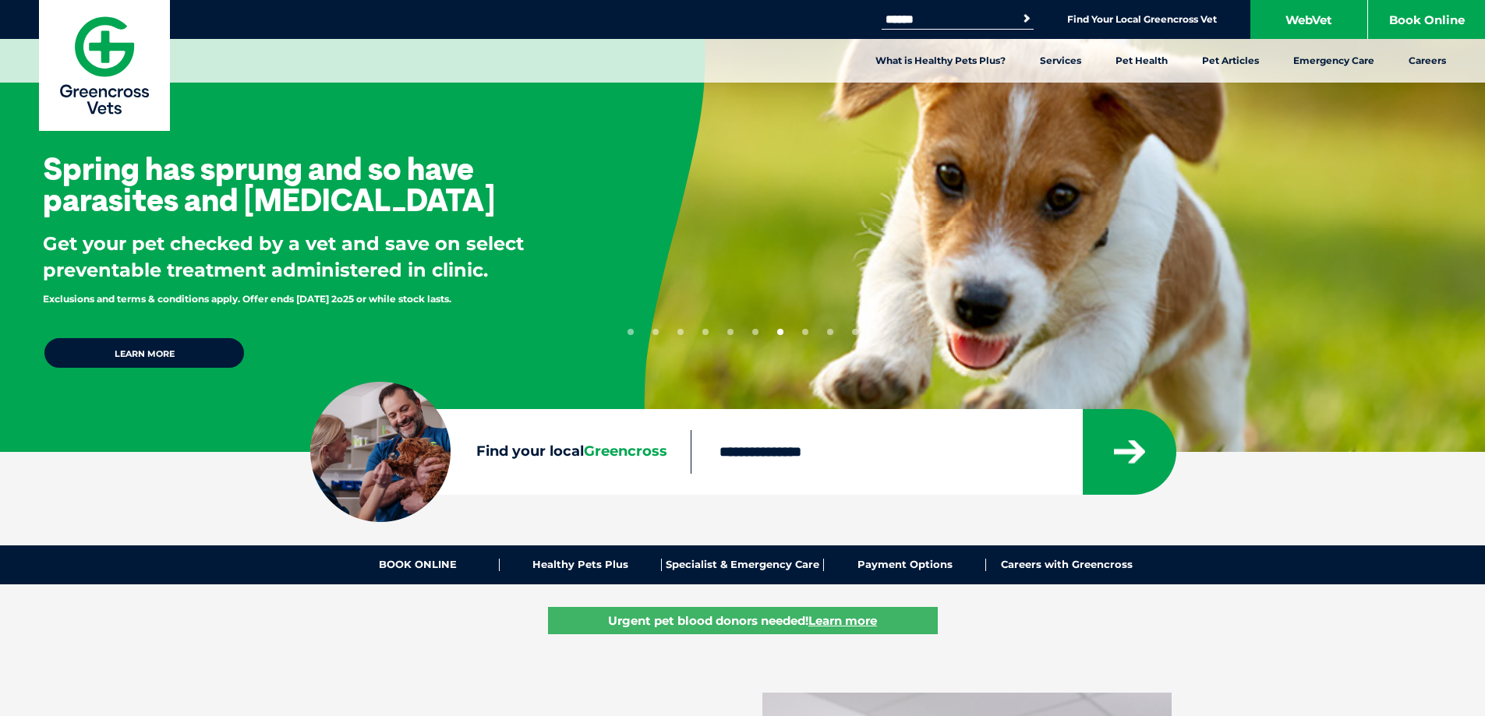
click at [758, 327] on li "6" at bounding box center [755, 329] width 6 height 12
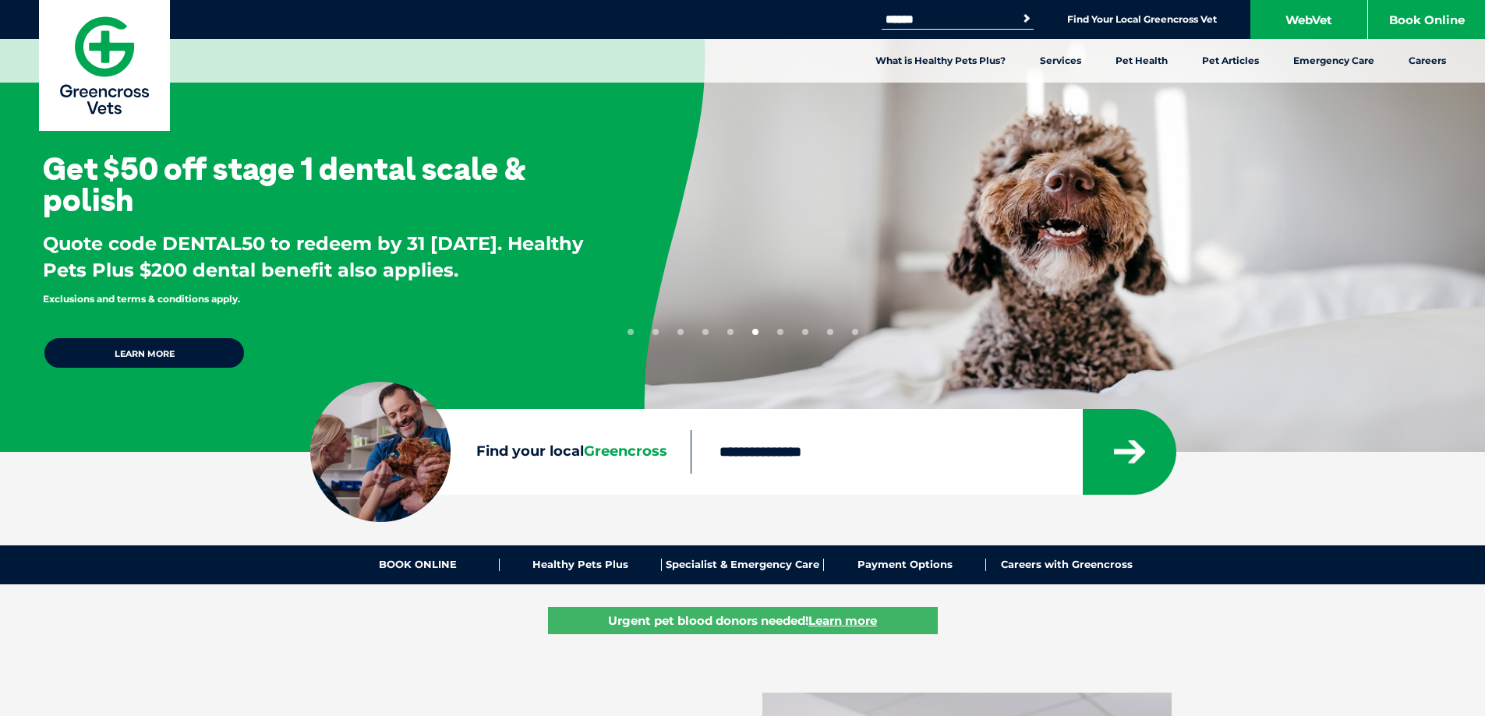
click at [734, 334] on ul "1 2 3 4 5 6 7 8 9 10" at bounding box center [742, 329] width 231 height 12
click at [731, 330] on button "5" at bounding box center [730, 332] width 6 height 6
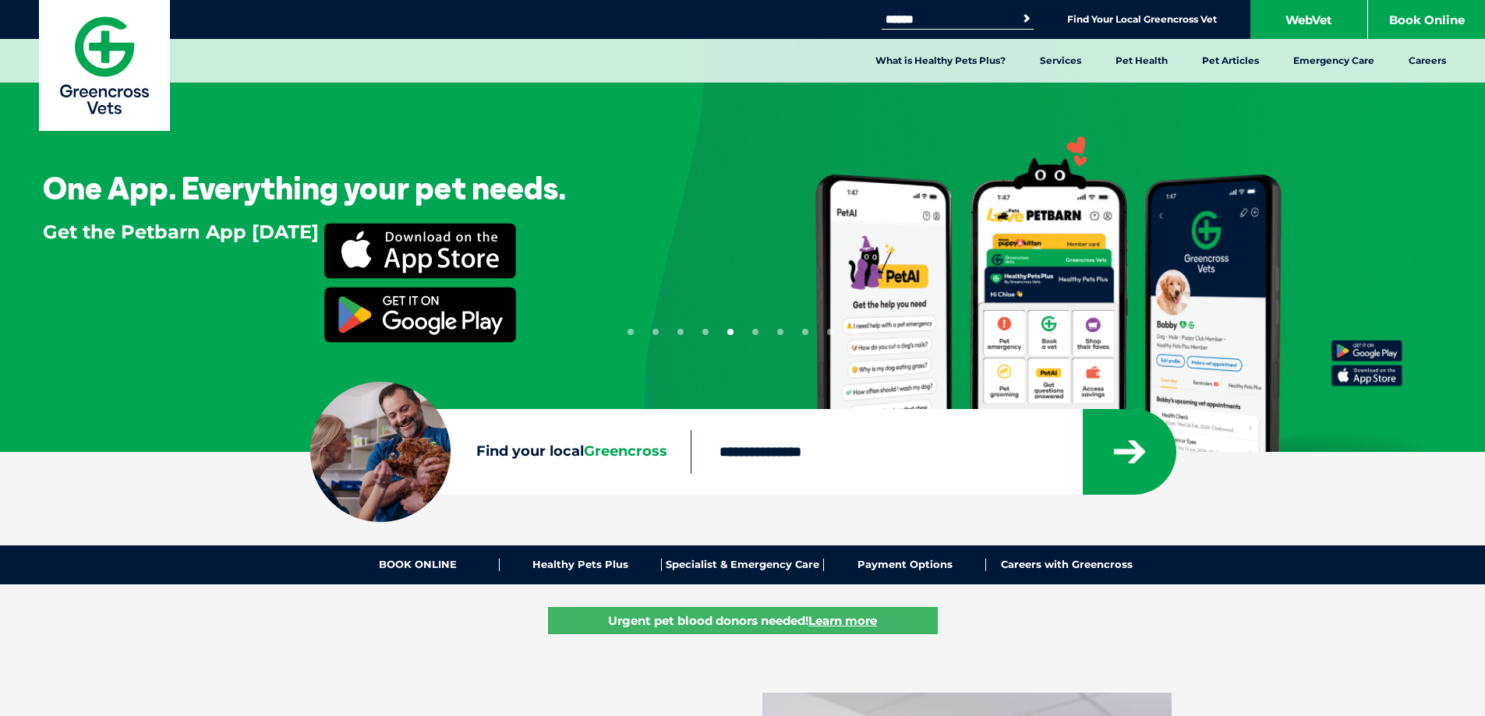
click at [707, 330] on button "4" at bounding box center [705, 332] width 6 height 6
